Goal: Task Accomplishment & Management: Complete application form

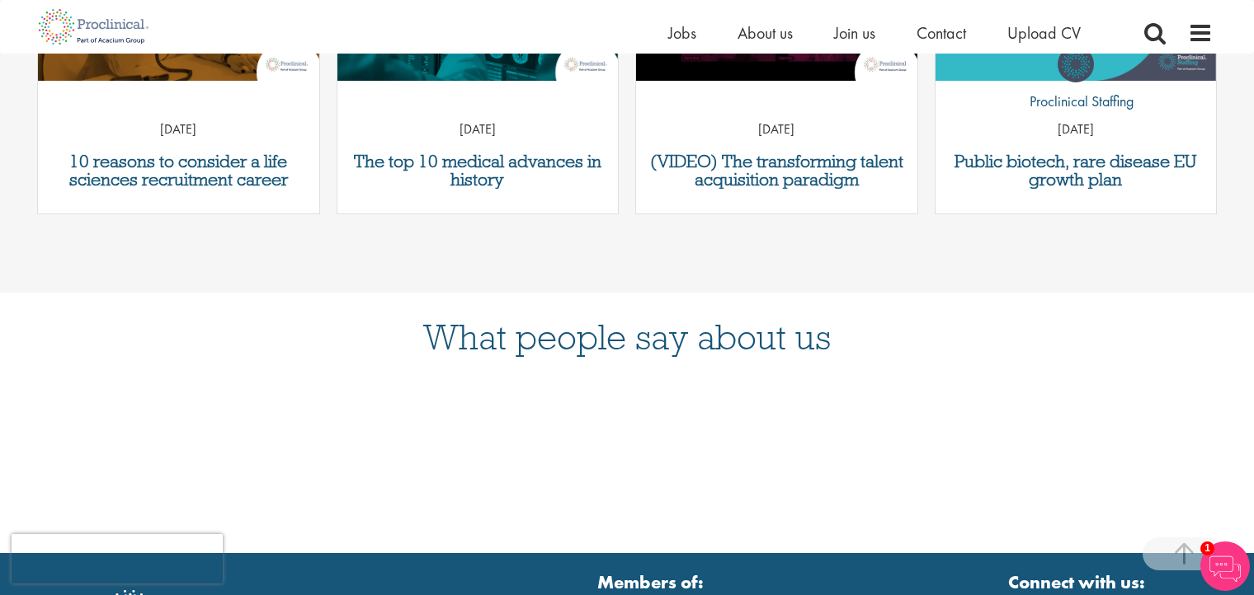
scroll to position [261, 0]
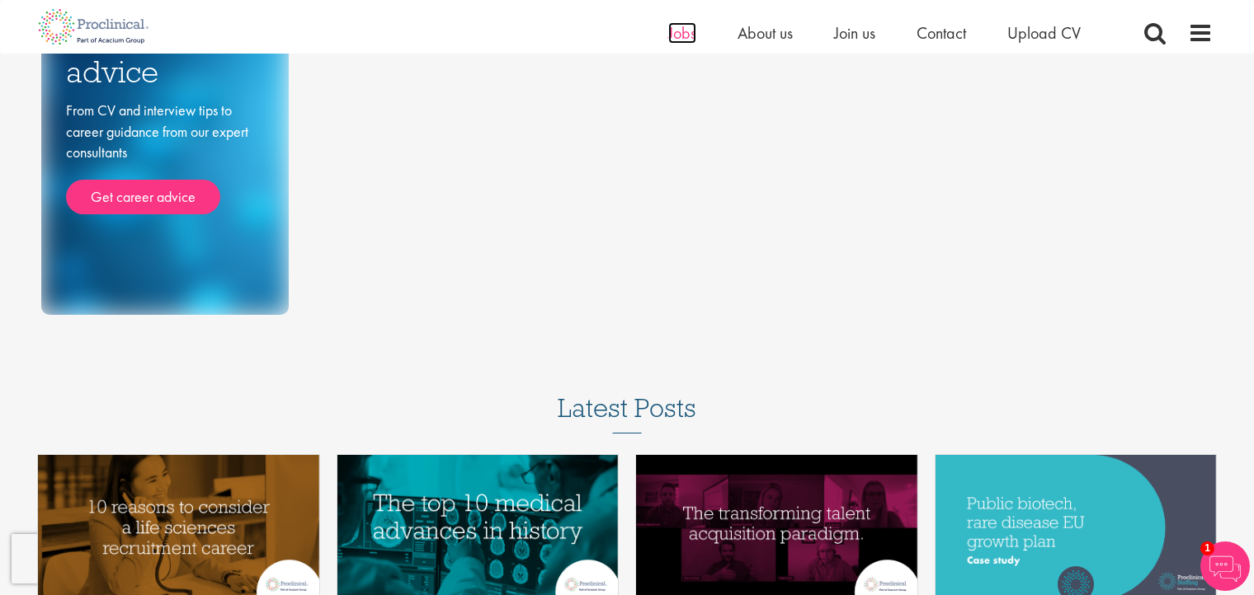
click at [679, 26] on span "Jobs" at bounding box center [682, 32] width 28 height 21
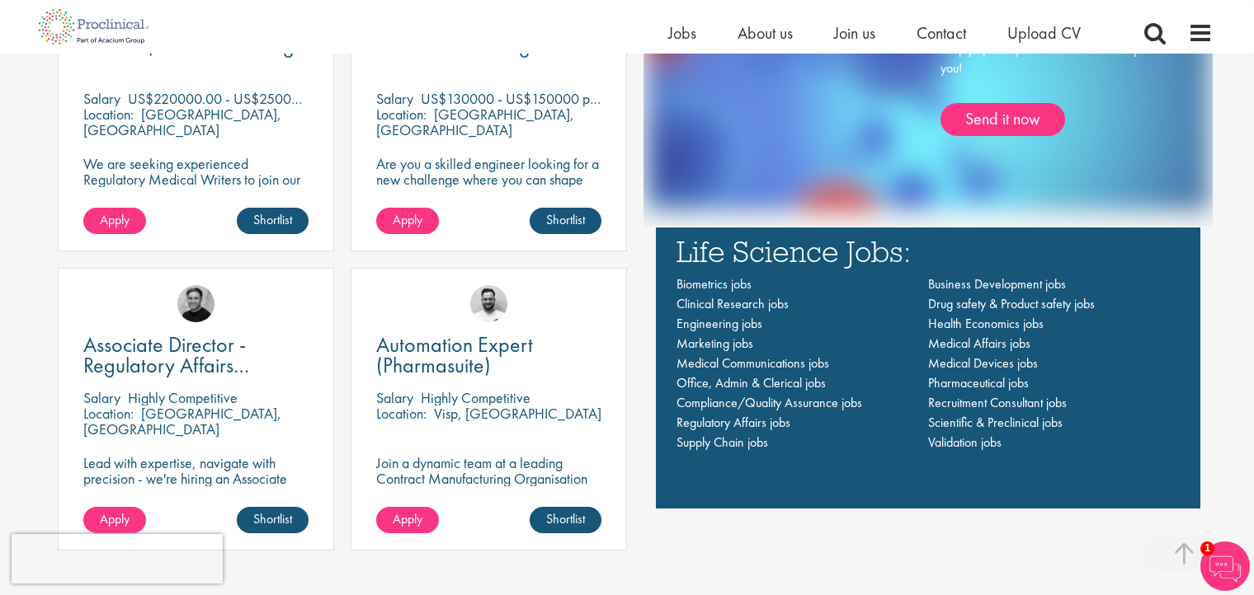
scroll to position [1127, 0]
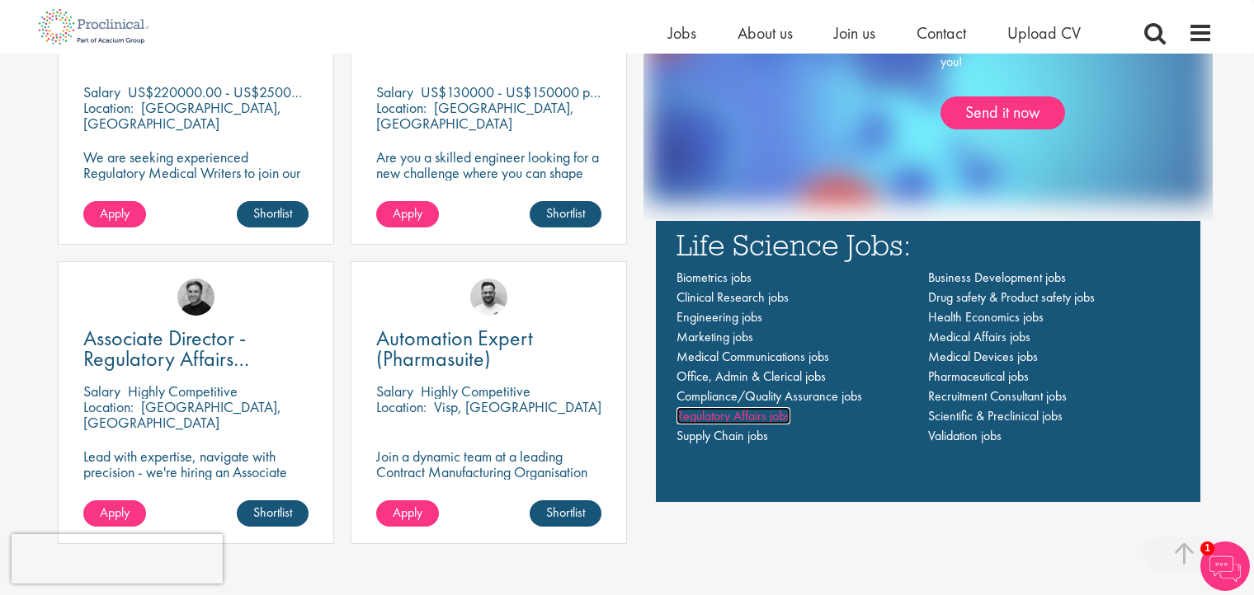
click at [783, 412] on span "Regulatory Affairs jobs" at bounding box center [733, 415] width 114 height 17
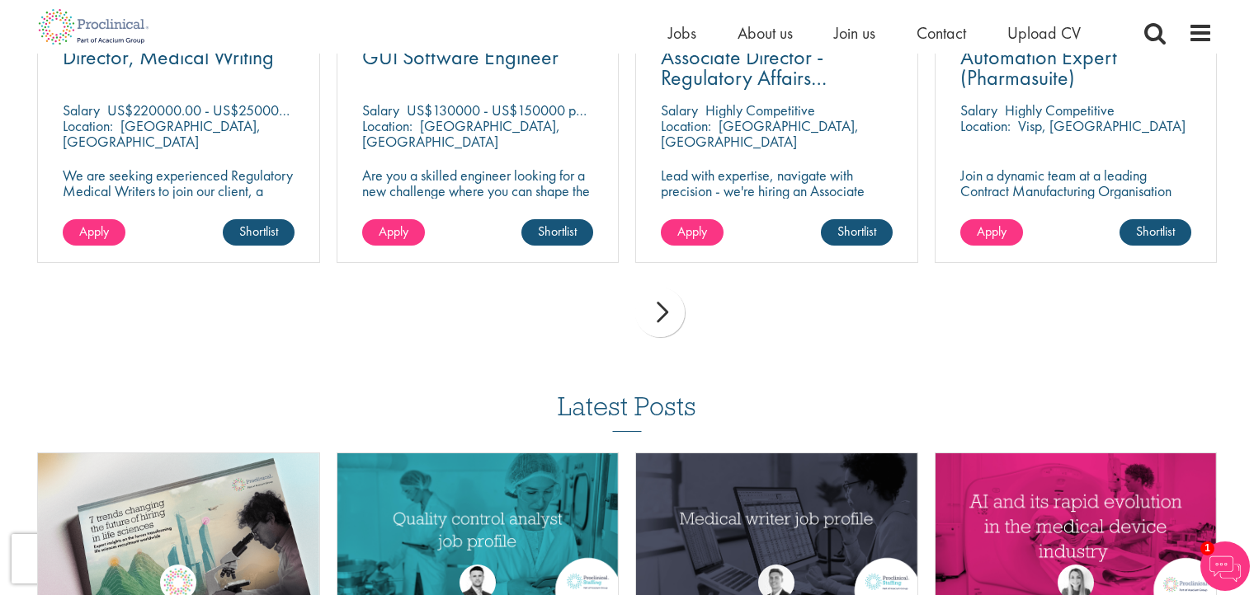
scroll to position [573, 0]
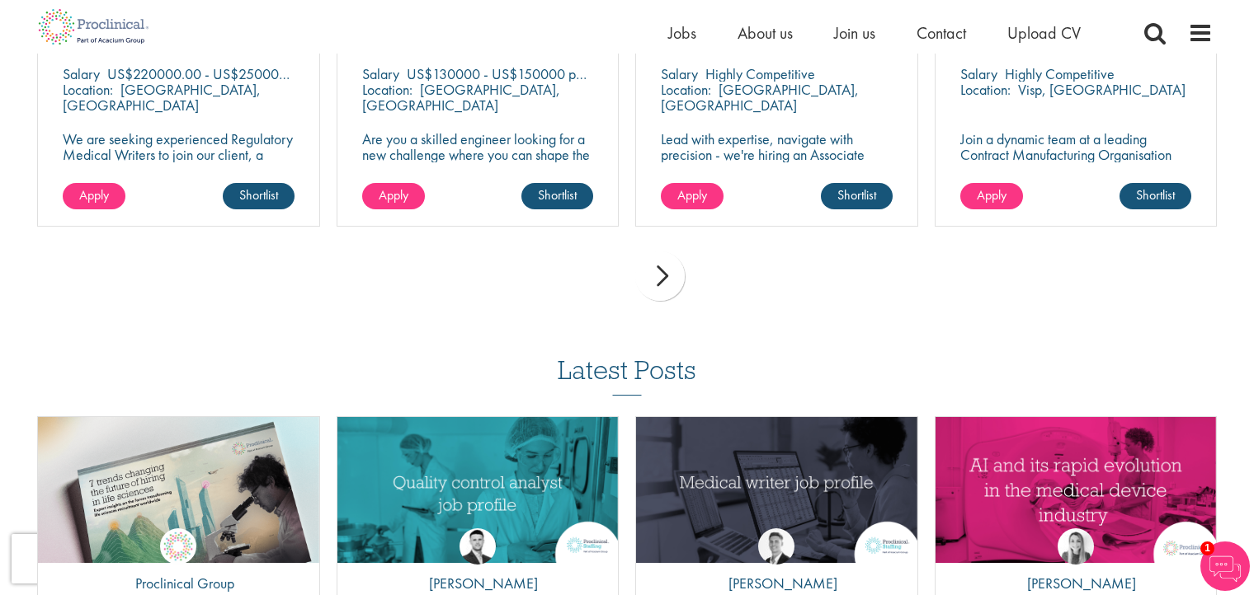
click at [670, 283] on div "next" at bounding box center [659, 276] width 49 height 49
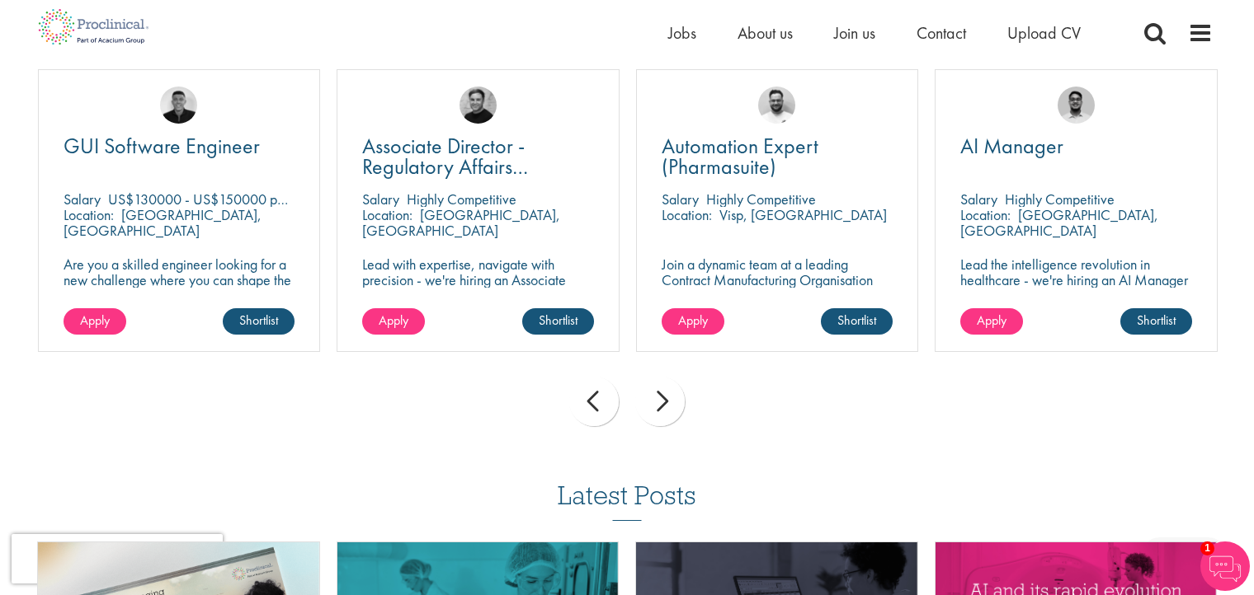
scroll to position [442, 0]
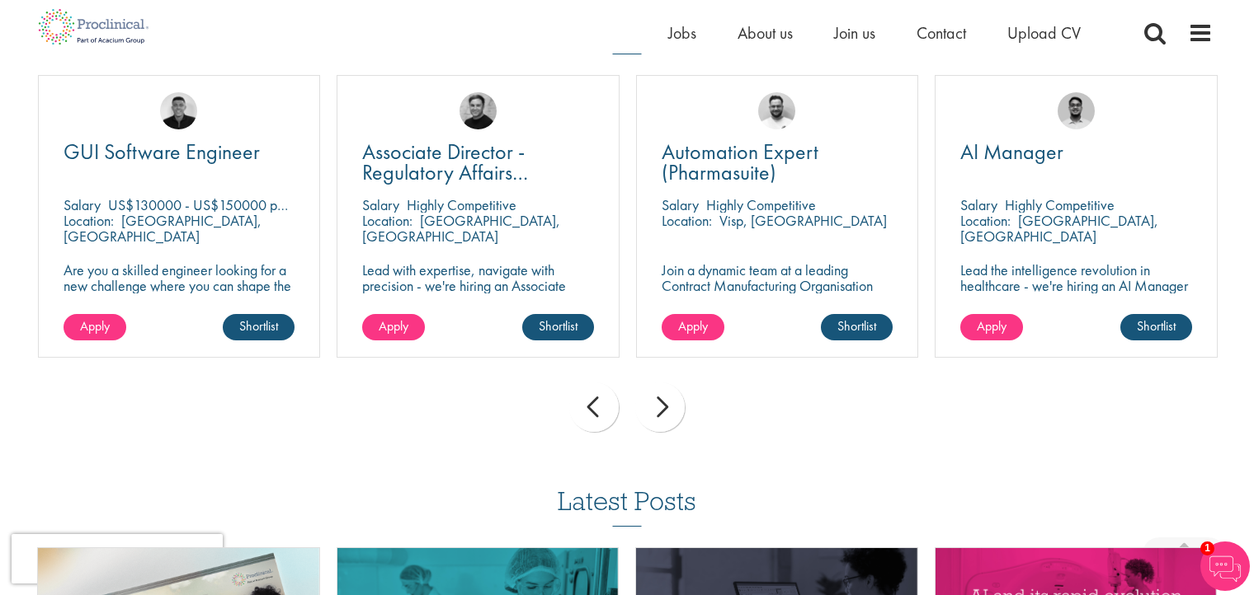
click at [667, 403] on div "next" at bounding box center [659, 407] width 49 height 49
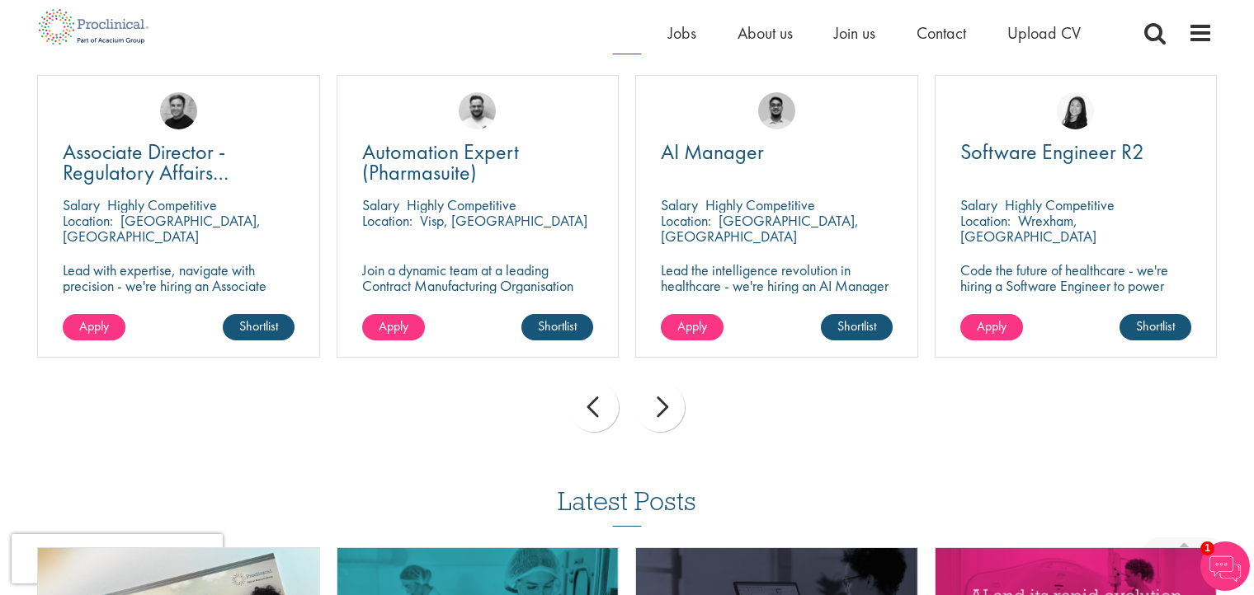
click at [667, 403] on div "next" at bounding box center [659, 407] width 49 height 49
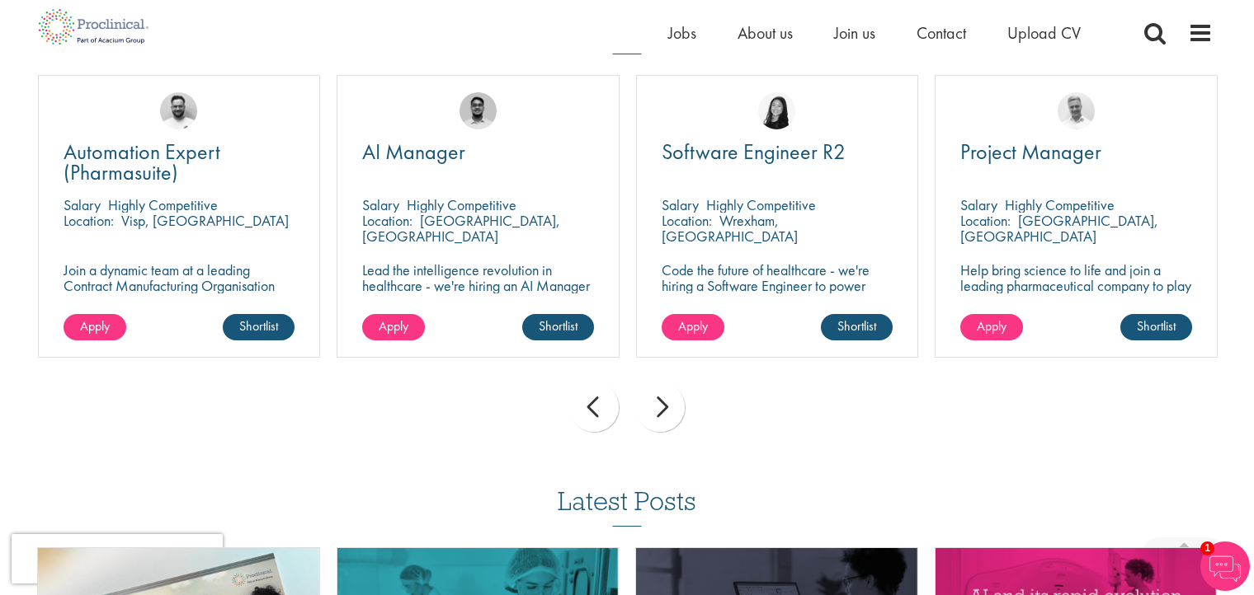
click at [667, 403] on div "next" at bounding box center [659, 407] width 49 height 49
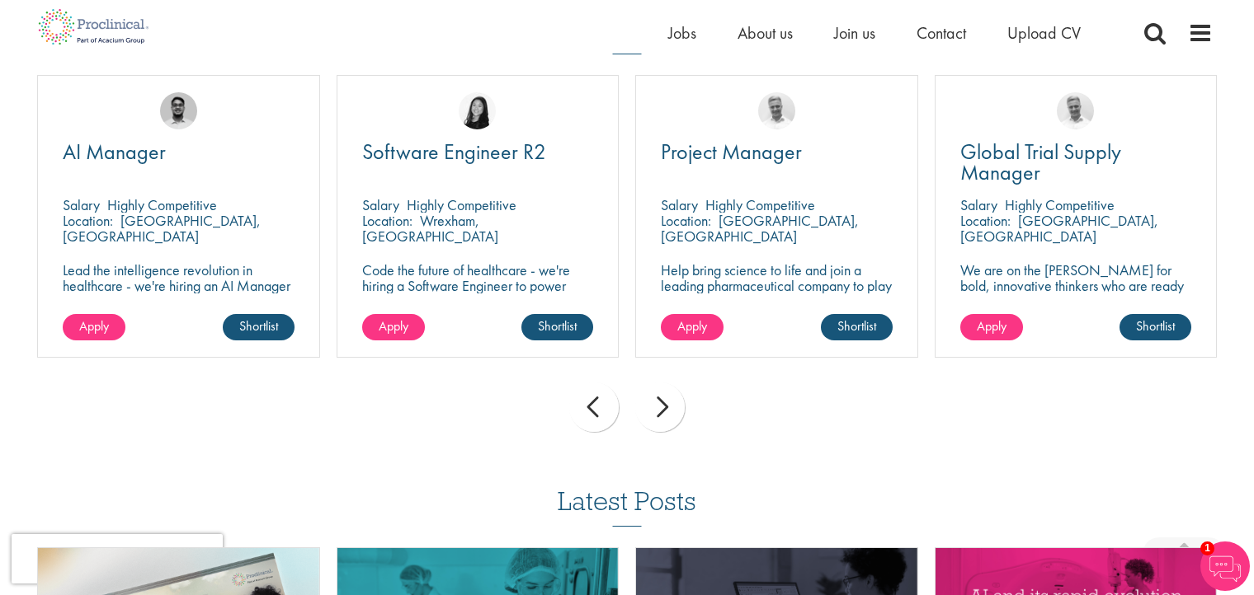
click at [667, 403] on div "next" at bounding box center [659, 407] width 49 height 49
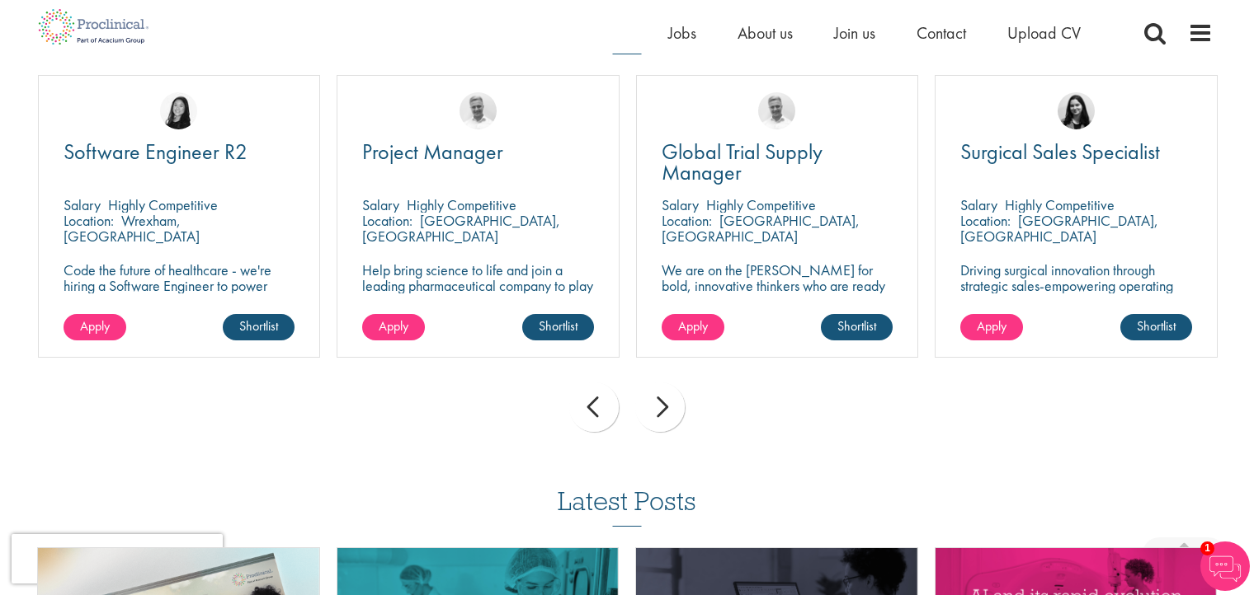
click at [667, 403] on div "next" at bounding box center [659, 407] width 49 height 49
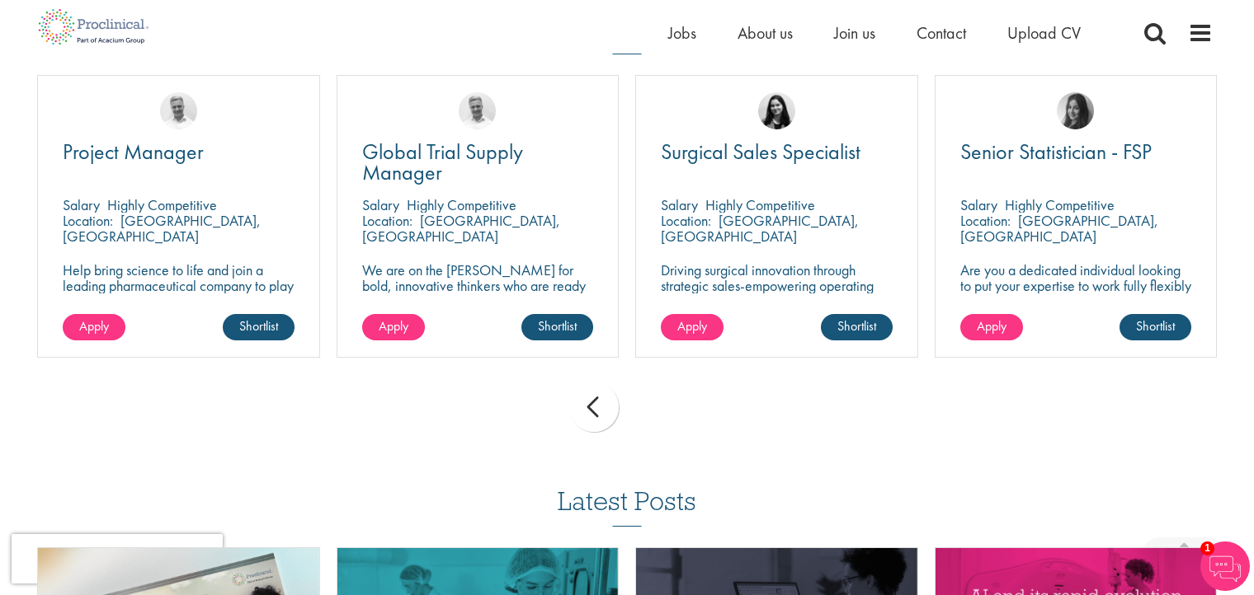
click at [667, 403] on div "prev next" at bounding box center [627, 410] width 1196 height 72
click at [667, 404] on div "prev next" at bounding box center [627, 410] width 1196 height 72
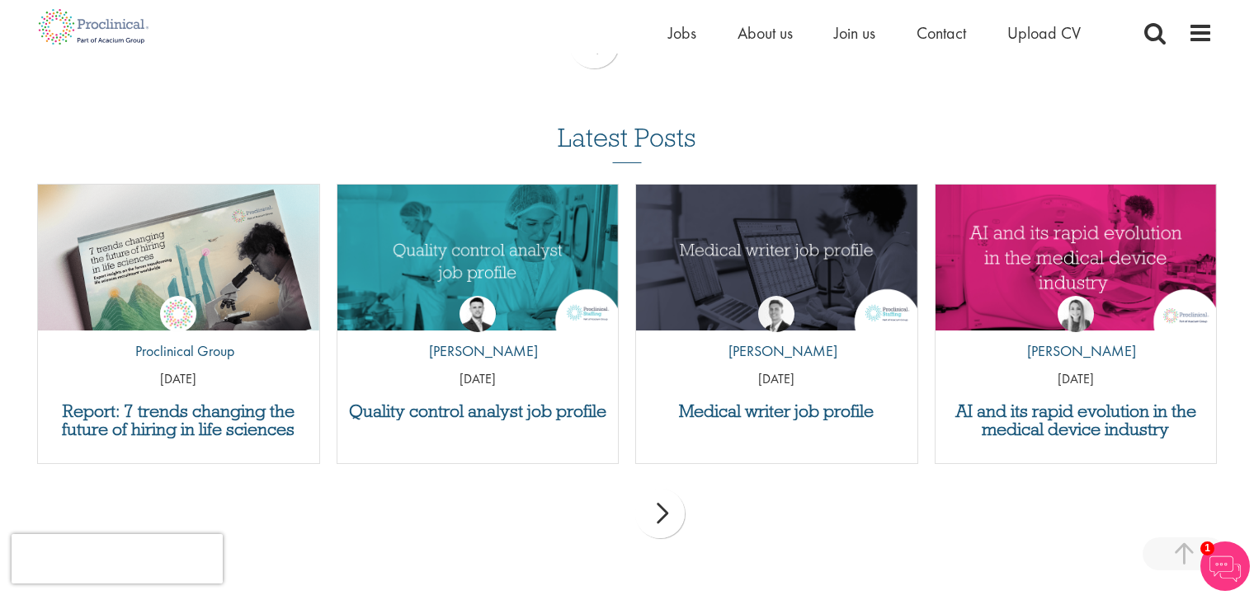
scroll to position [835, 0]
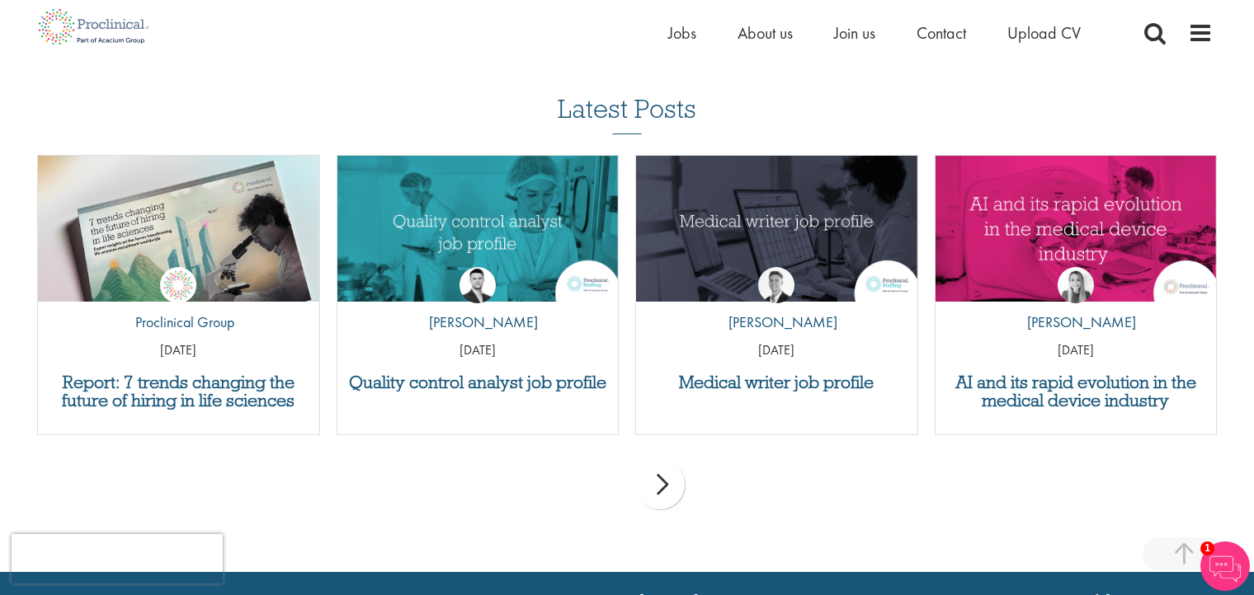
click at [683, 480] on div "next" at bounding box center [659, 484] width 49 height 49
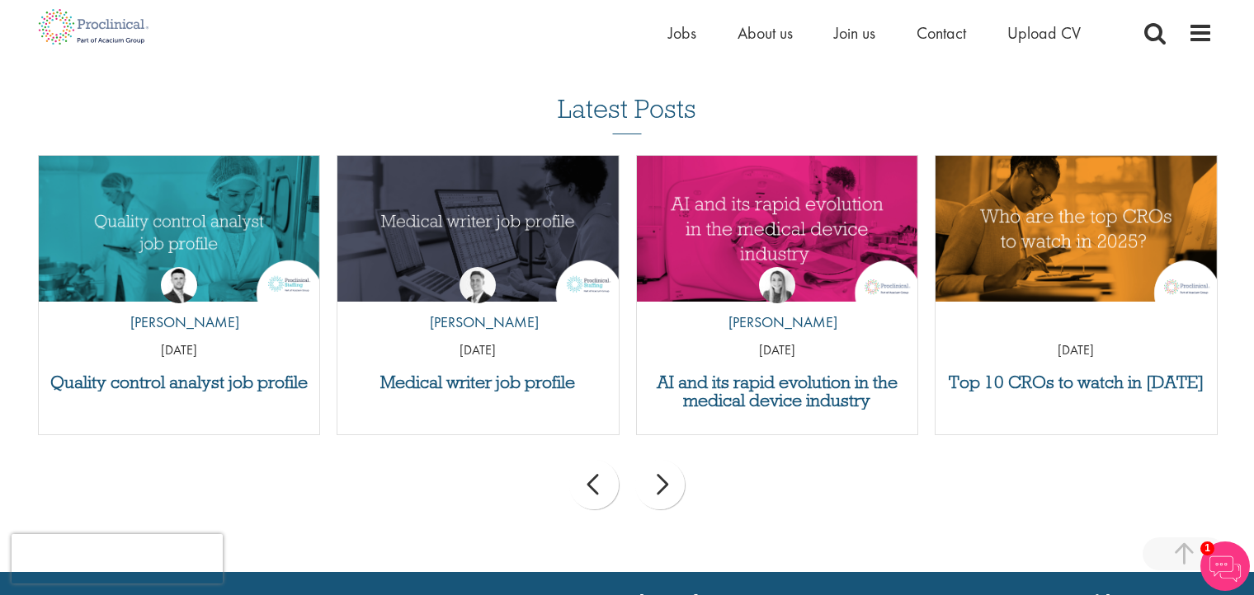
click at [678, 483] on div "next" at bounding box center [659, 484] width 49 height 49
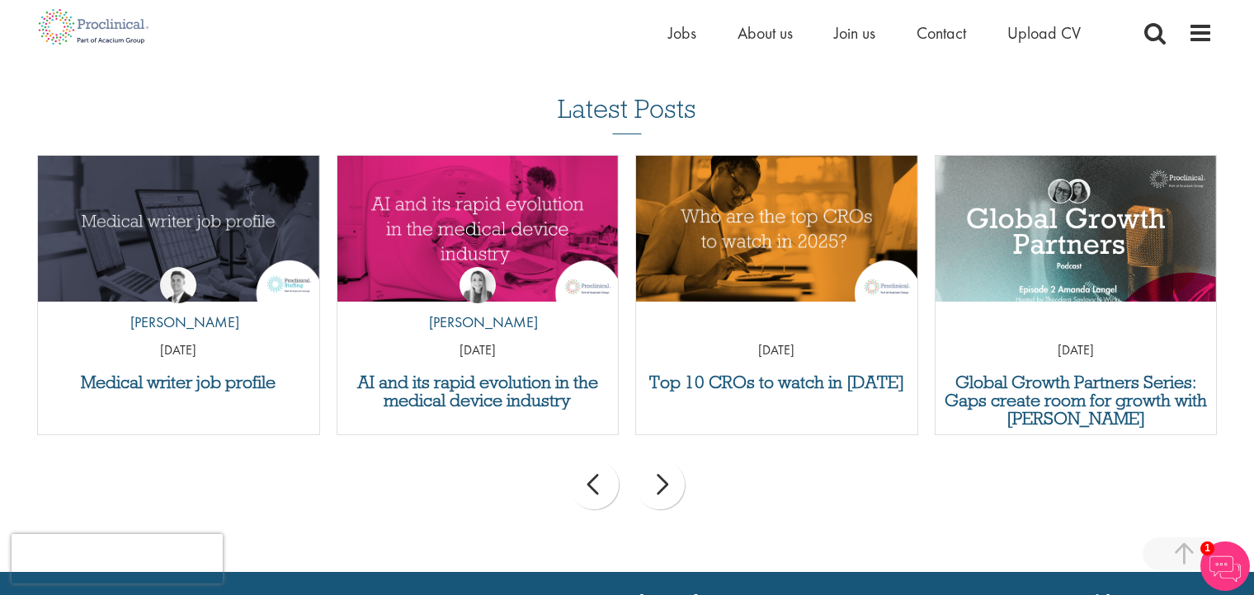
click at [669, 491] on div "next" at bounding box center [659, 484] width 49 height 49
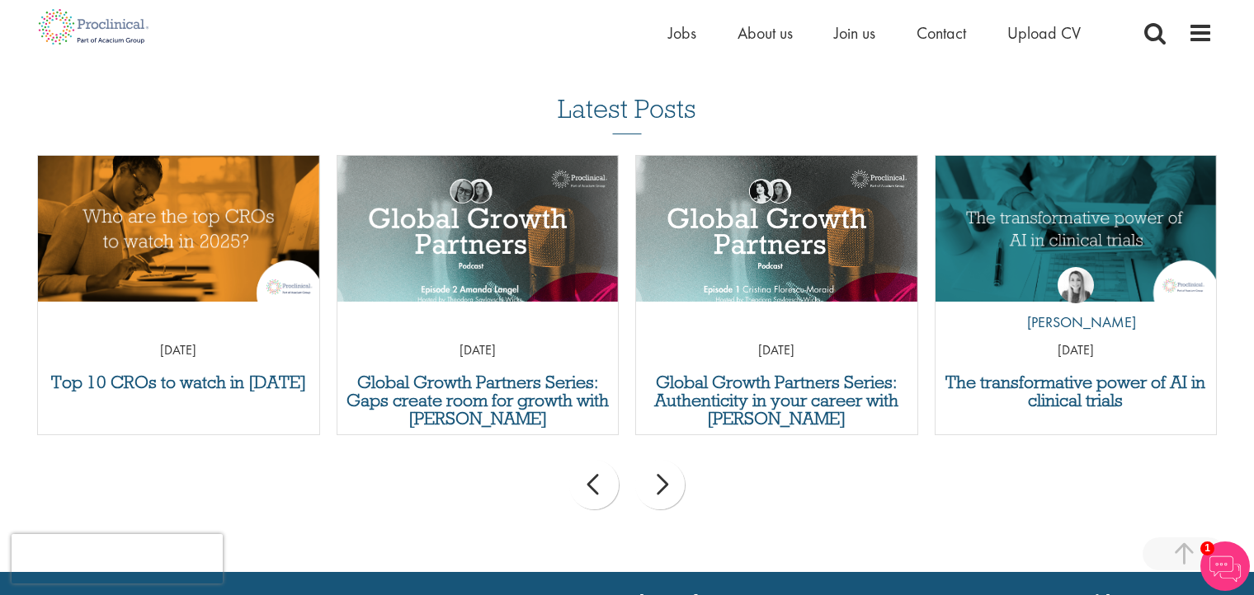
click at [669, 485] on div "next" at bounding box center [659, 484] width 49 height 49
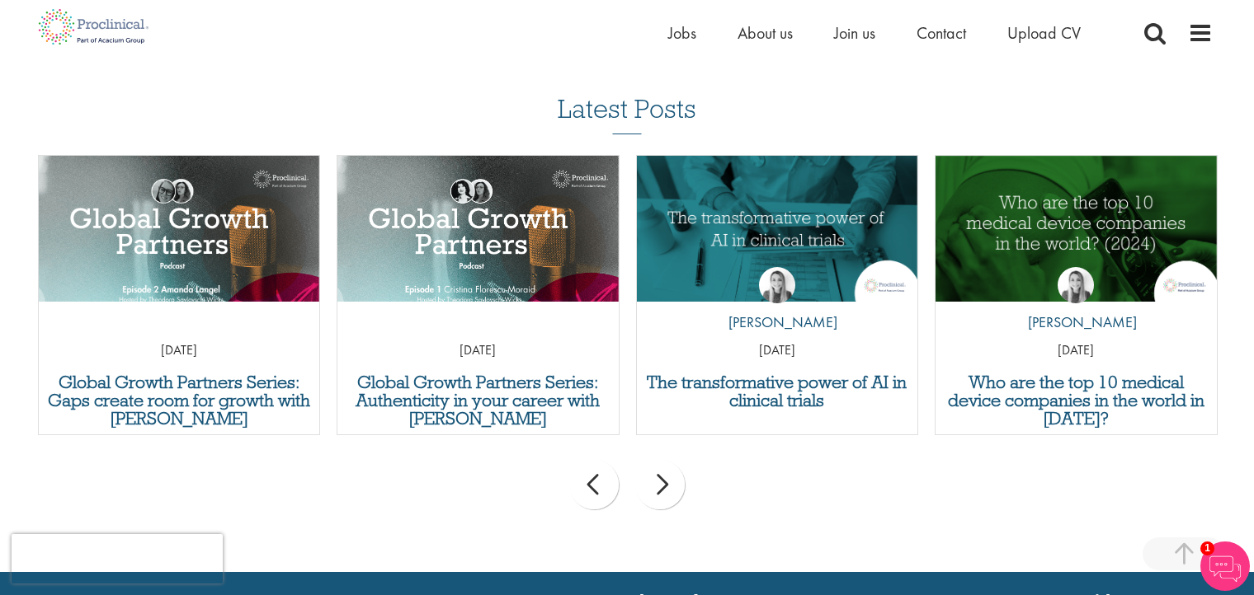
click at [670, 486] on div "next" at bounding box center [659, 484] width 49 height 49
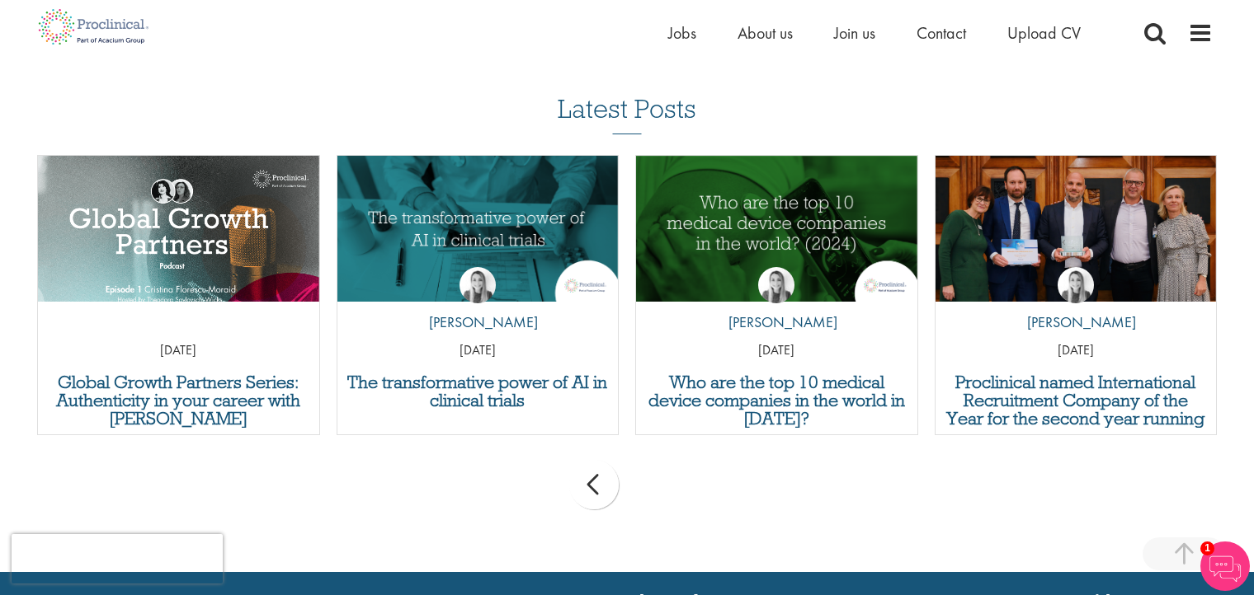
click at [670, 486] on div "prev next" at bounding box center [627, 488] width 1196 height 72
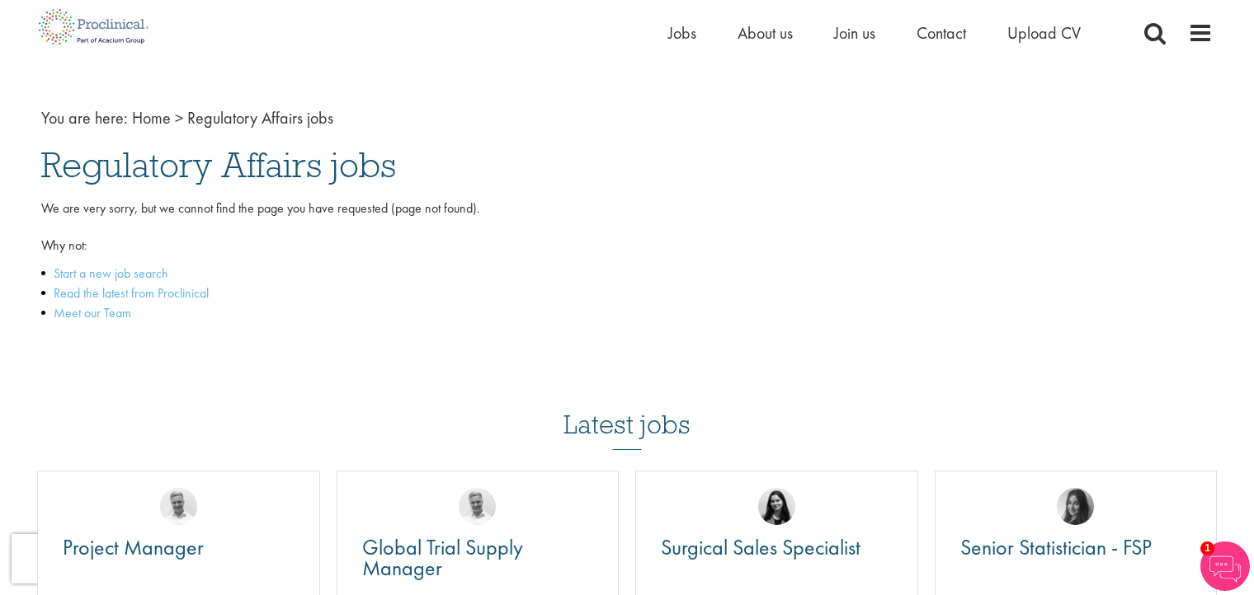
scroll to position [0, 0]
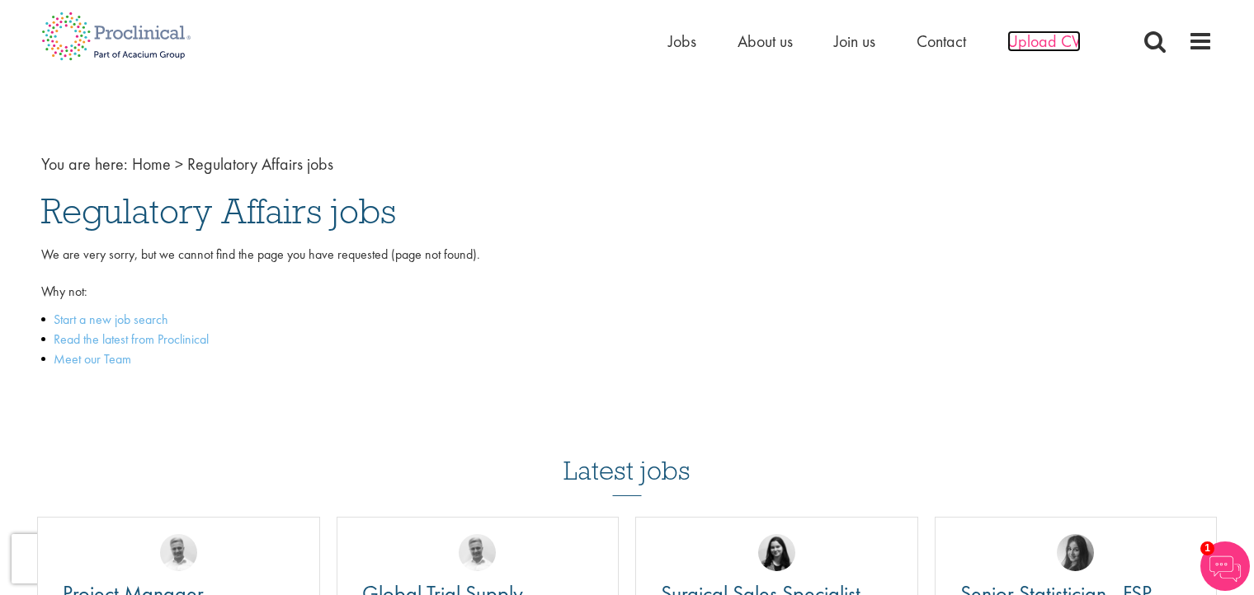
click at [1037, 42] on span "Upload CV" at bounding box center [1043, 41] width 73 height 21
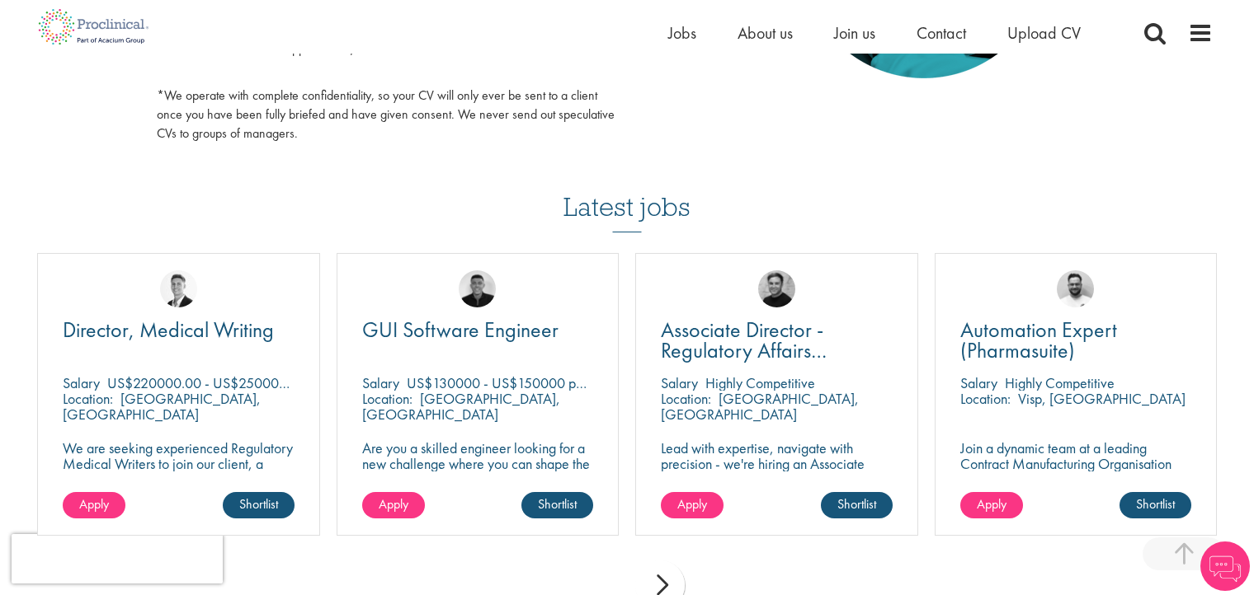
click at [1253, 280] on html "This website uses cookies. By continuing to use this site, you are giving your …" at bounding box center [627, 182] width 1254 height 2371
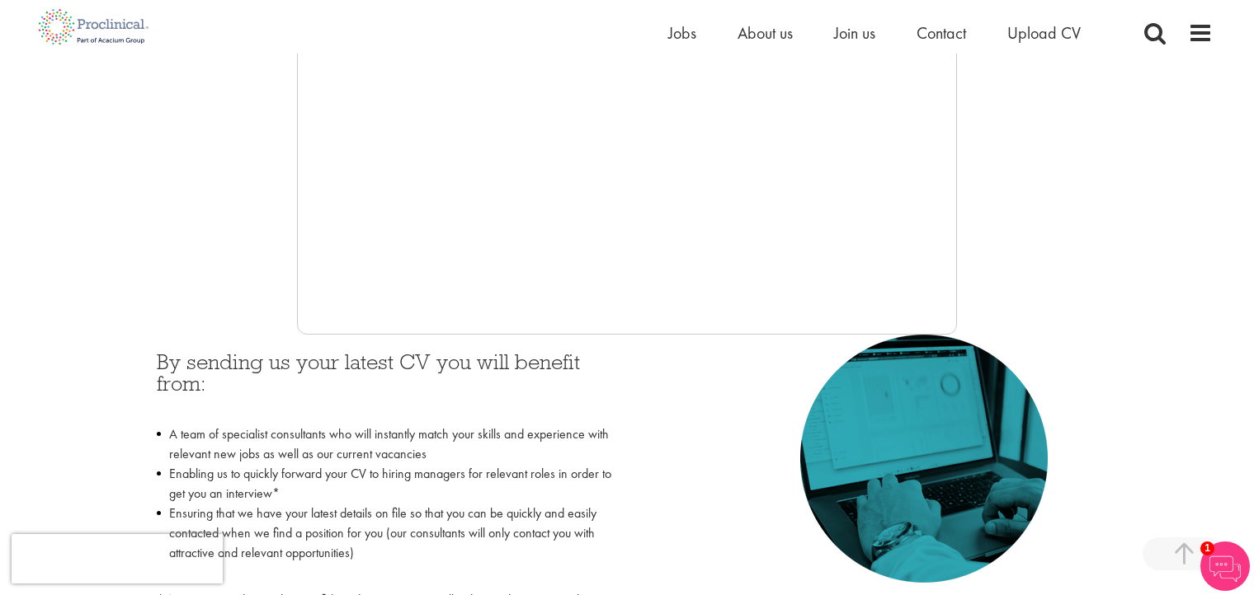
scroll to position [548, 0]
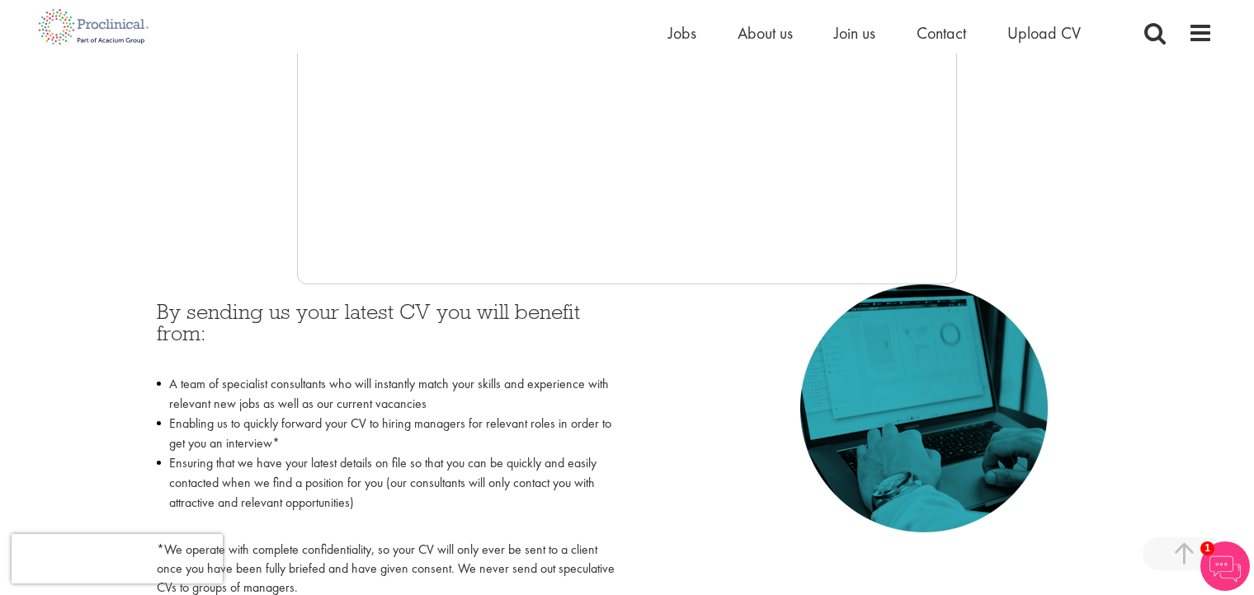
click at [995, 442] on img at bounding box center [923, 409] width 247 height 248
click at [956, 228] on iframe at bounding box center [627, 37] width 660 height 495
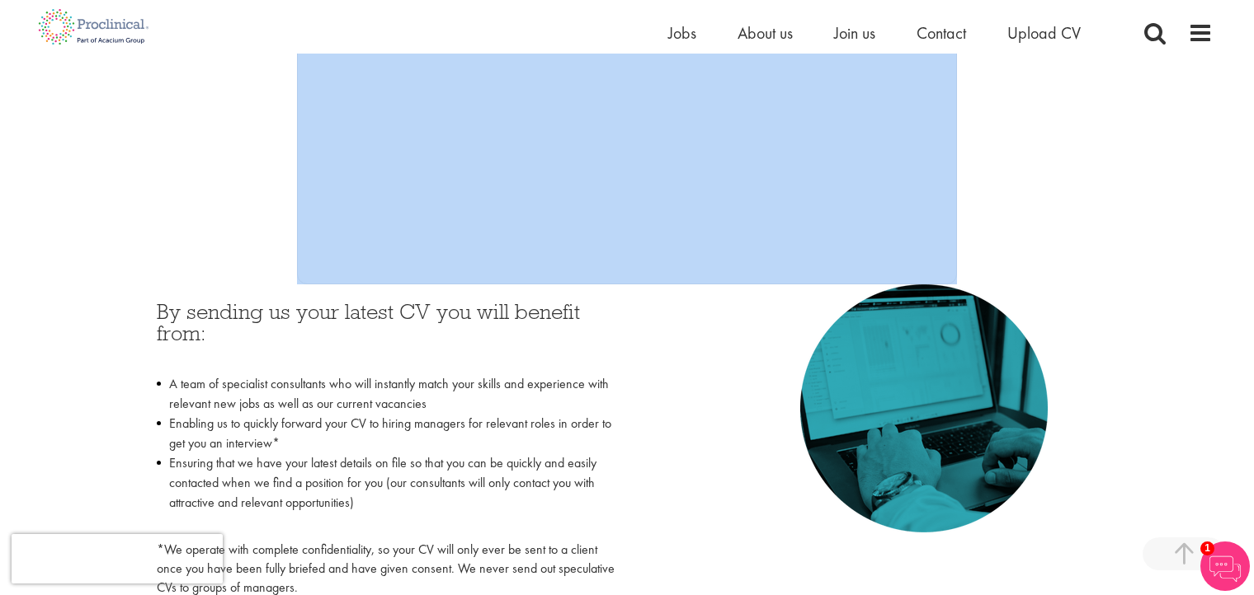
click at [956, 228] on iframe at bounding box center [627, 37] width 660 height 495
click at [1077, 185] on div at bounding box center [626, 37] width 1171 height 495
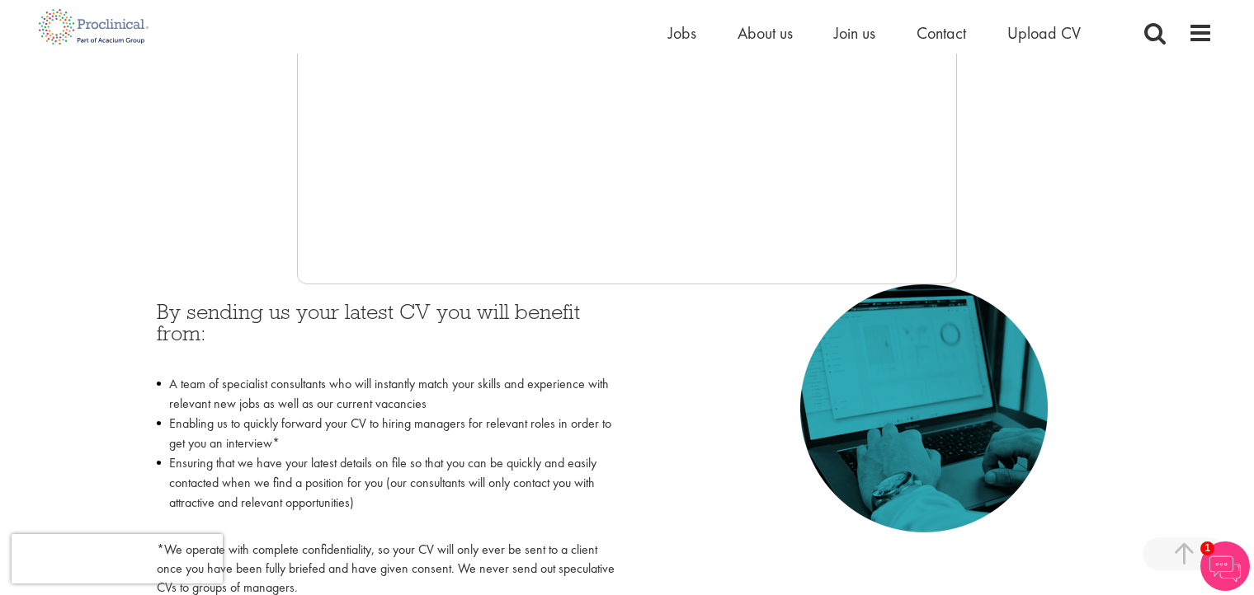
click at [1056, 191] on div at bounding box center [626, 37] width 1171 height 495
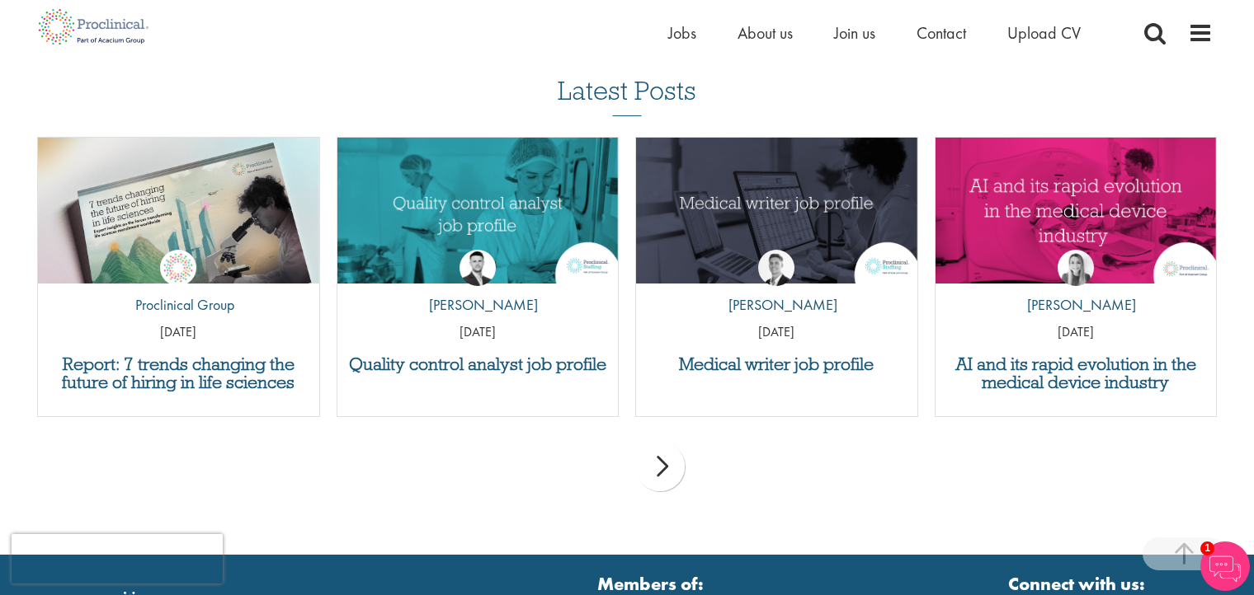
scroll to position [1594, 0]
